Goal: Information Seeking & Learning: Learn about a topic

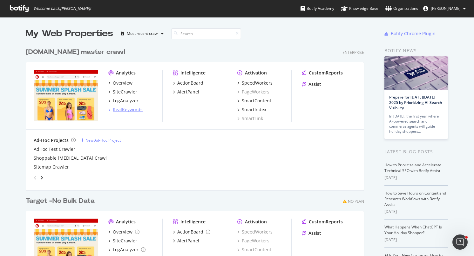
click at [132, 110] on div "RealKeywords" at bounding box center [128, 110] width 30 height 6
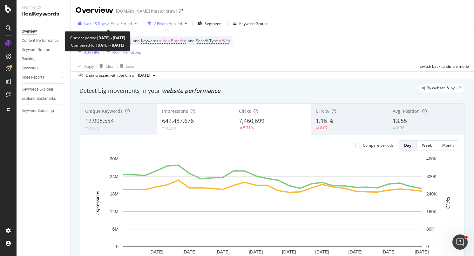
click at [110, 21] on span "vs Prev. Period" at bounding box center [119, 23] width 25 height 5
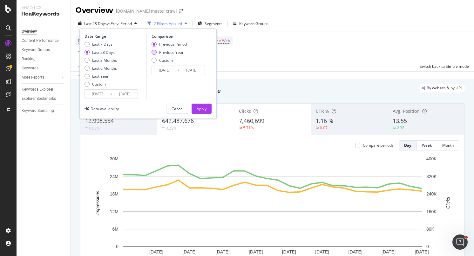
click at [174, 50] on div "Previous Year" at bounding box center [171, 52] width 24 height 5
type input "[DATE]"
click at [206, 109] on button "Apply" at bounding box center [201, 109] width 20 height 10
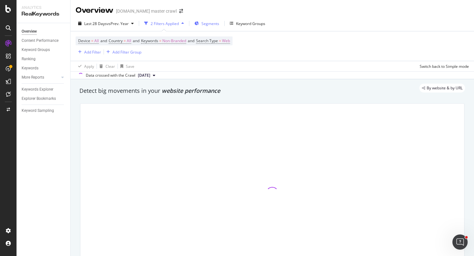
click at [214, 25] on span "Segments" at bounding box center [210, 23] width 18 height 5
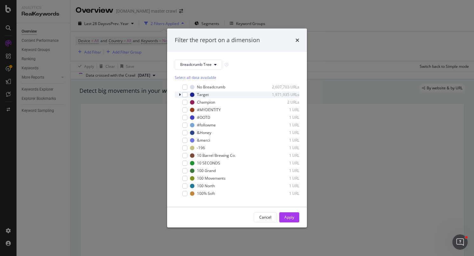
click at [180, 95] on icon "modal" at bounding box center [180, 95] width 2 height 4
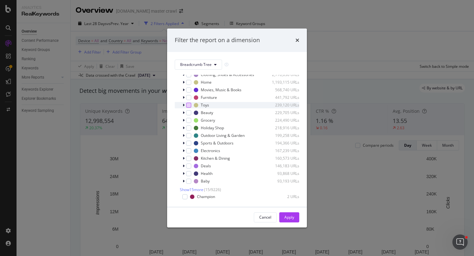
scroll to position [16, 0]
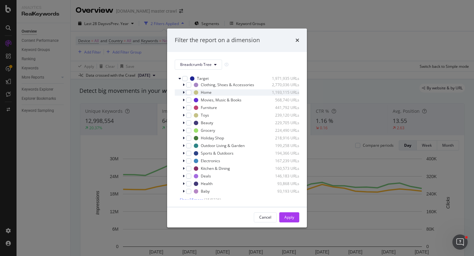
click at [183, 92] on icon "modal" at bounding box center [183, 93] width 2 height 4
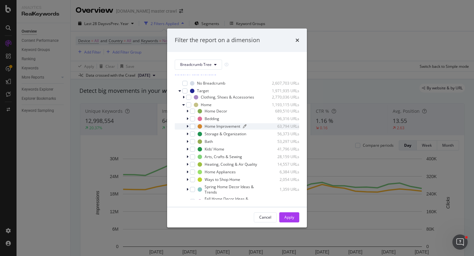
scroll to position [1, 0]
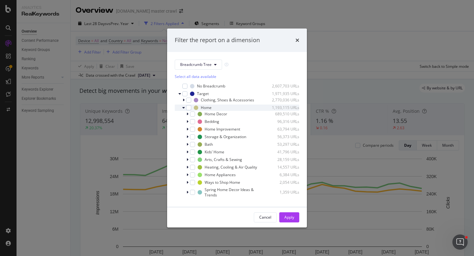
click at [183, 107] on icon "modal" at bounding box center [183, 108] width 3 height 4
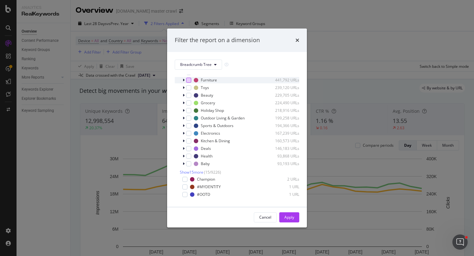
scroll to position [47, 0]
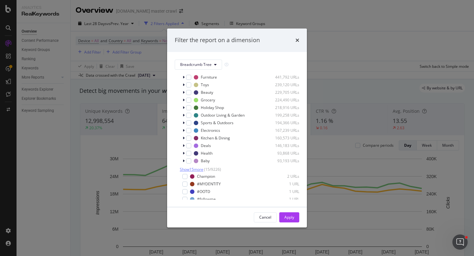
click at [192, 170] on span "Show 15 more" at bounding box center [191, 169] width 23 height 5
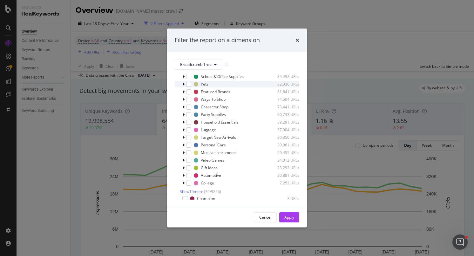
scroll to position [143, 0]
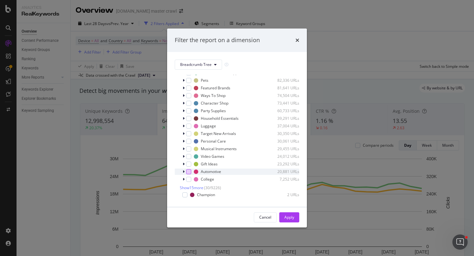
click at [188, 173] on div "modal" at bounding box center [188, 171] width 5 height 5
click at [289, 215] on div "Apply" at bounding box center [289, 217] width 10 height 5
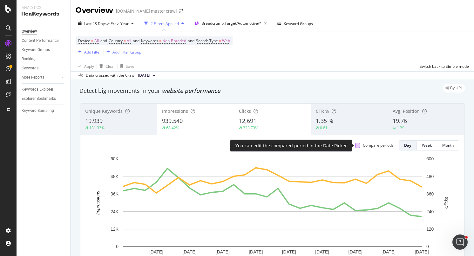
click at [358, 145] on div at bounding box center [357, 145] width 5 height 5
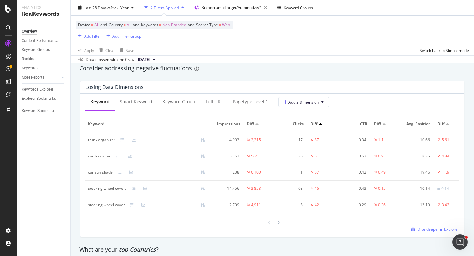
scroll to position [740, 0]
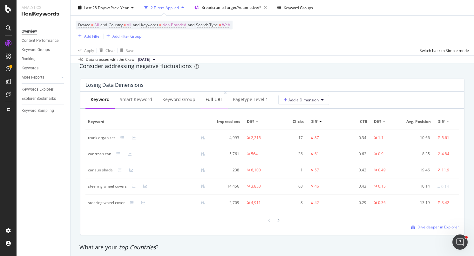
click at [214, 96] on div "Full URL" at bounding box center [213, 99] width 27 height 17
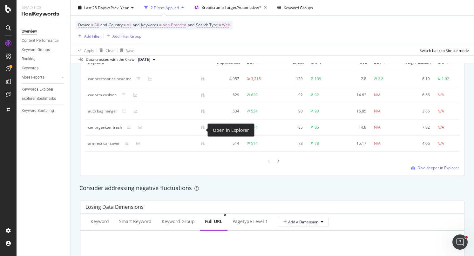
scroll to position [550, 0]
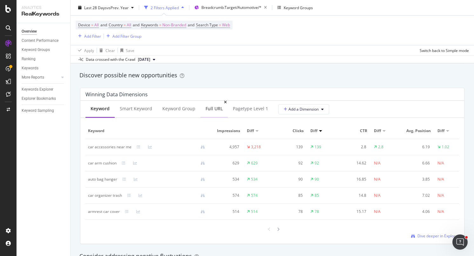
click at [212, 113] on div "Full URL" at bounding box center [213, 109] width 27 height 17
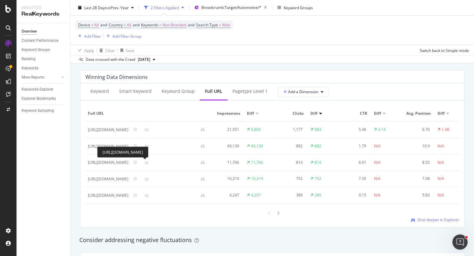
scroll to position [567, 0]
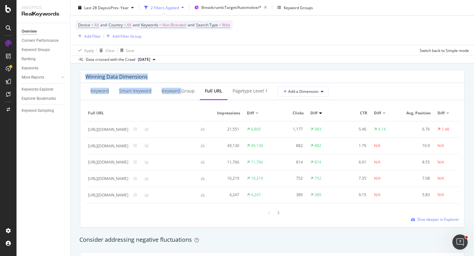
drag, startPoint x: 181, startPoint y: 91, endPoint x: 193, endPoint y: 72, distance: 22.1
click at [193, 72] on div "Winning Data Dimensions Keyword Smart Keyword Keyword Group Full URL pagetype L…" at bounding box center [272, 149] width 384 height 158
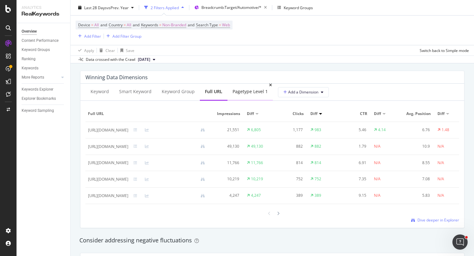
click at [254, 89] on div "pagetype Level 1" at bounding box center [249, 92] width 35 height 6
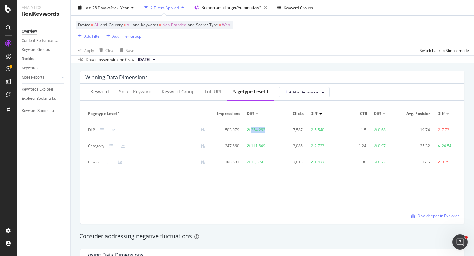
drag, startPoint x: 247, startPoint y: 134, endPoint x: 245, endPoint y: 131, distance: 3.4
click at [246, 131] on td "254,262" at bounding box center [260, 130] width 32 height 16
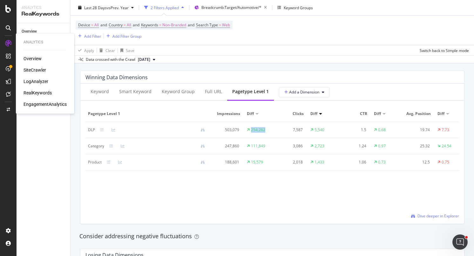
drag, startPoint x: 248, startPoint y: 131, endPoint x: 9, endPoint y: 63, distance: 249.2
click at [11, 52] on div "Analytics Overview SiteCrawler LogAnalyzer RealKeywords EngagementAnalytics Ana…" at bounding box center [237, 128] width 474 height 256
drag, startPoint x: 9, startPoint y: 62, endPoint x: 10, endPoint y: 42, distance: 19.7
click at [10, 42] on div "Analytics Overview SiteCrawler LogAnalyzer RealKeywords EngagementAnalytics" at bounding box center [8, 132] width 15 height 188
